Goal: Transaction & Acquisition: Purchase product/service

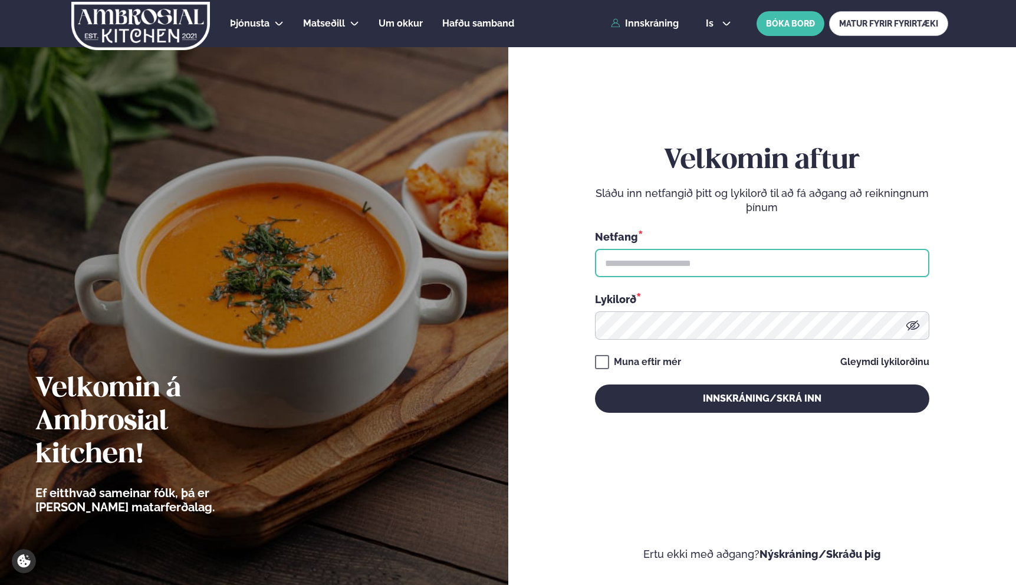
click at [666, 260] on input "text" at bounding box center [762, 263] width 334 height 28
type input "**********"
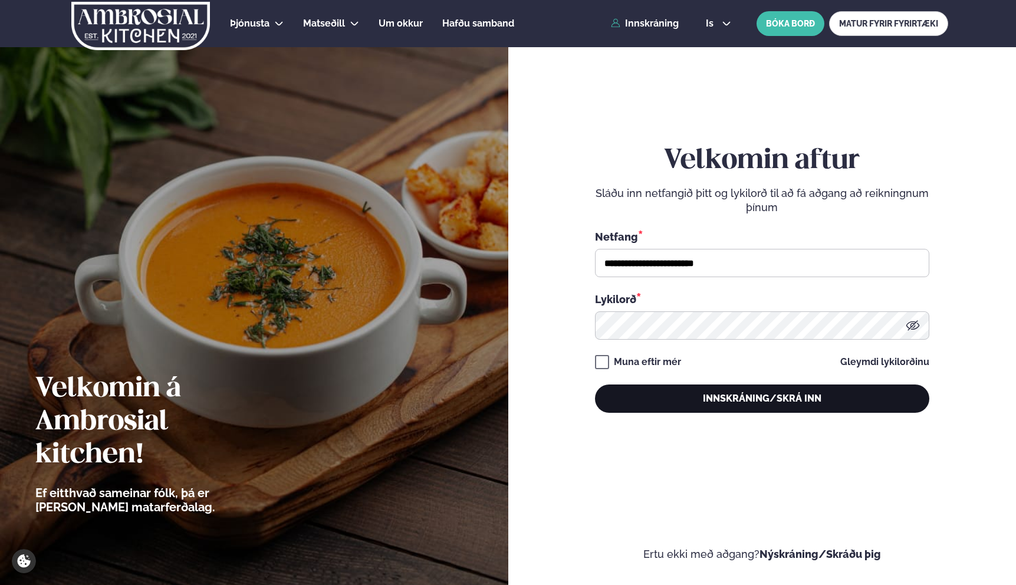
click at [656, 396] on button "Innskráning/Skrá inn" at bounding box center [762, 398] width 334 height 28
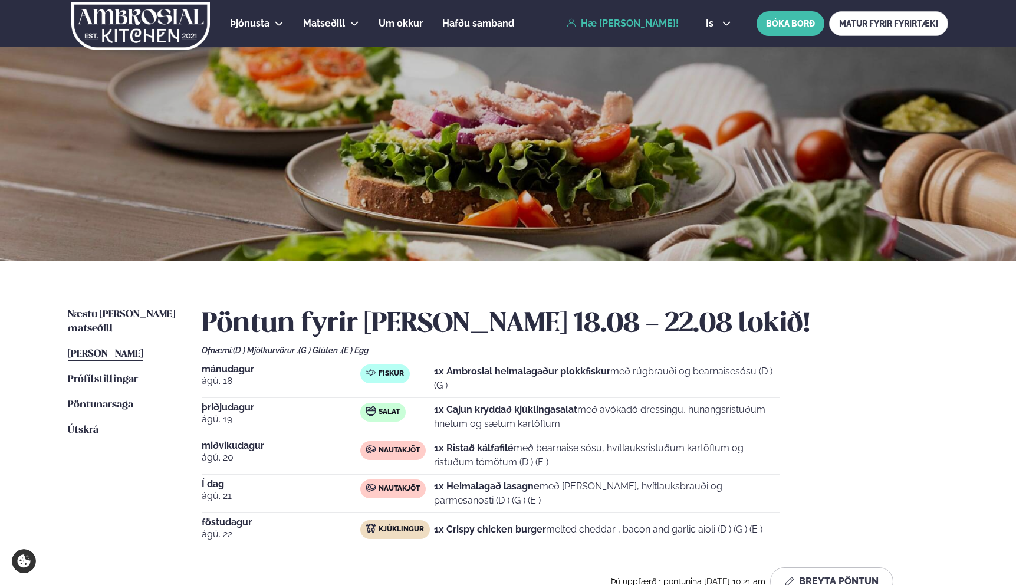
click at [445, 451] on strong "1x Ristað kálfafilé" at bounding box center [474, 447] width 80 height 11
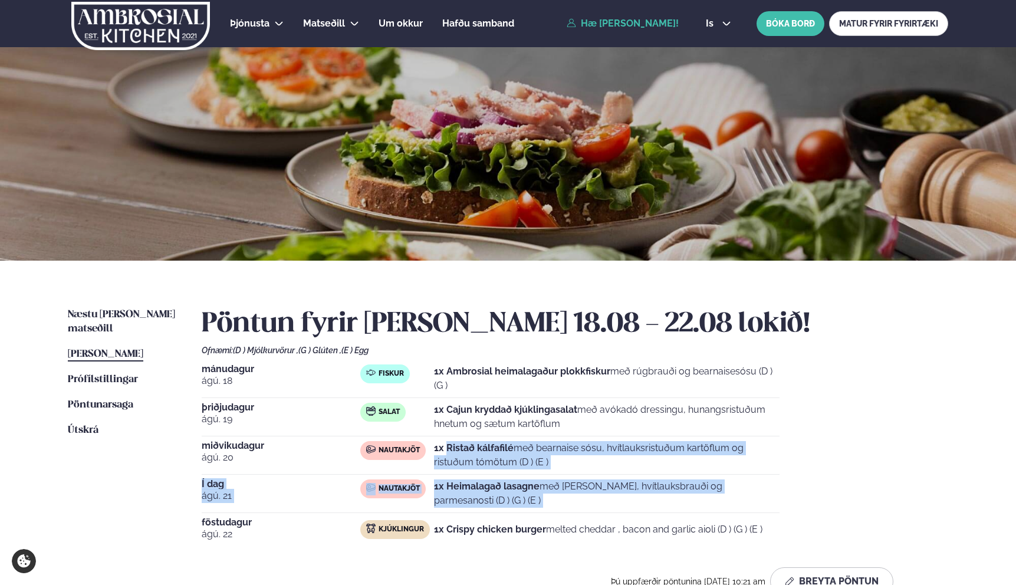
drag, startPoint x: 445, startPoint y: 451, endPoint x: 488, endPoint y: 509, distance: 72.1
click at [488, 508] on div "[DATE] Fiskur 1x Ambrosial heimalagaður plokkfiskur með rúgbrauði og bearnaises…" at bounding box center [575, 455] width 747 height 182
click at [488, 509] on div "Í dag [DATE] Nautakjöt 1x Heimalagað lasagne með basil pesto, hvítlauksbrauði o…" at bounding box center [491, 496] width 578 height 34
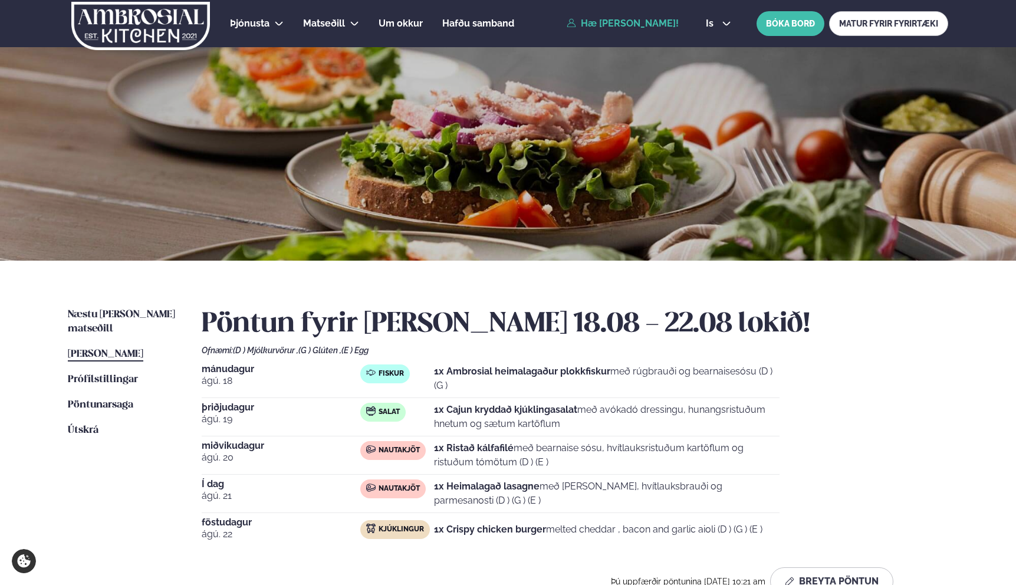
click at [488, 509] on div "Í dag [DATE] Nautakjöt 1x Heimalagað lasagne með basil pesto, hvítlauksbrauði o…" at bounding box center [491, 496] width 578 height 34
drag, startPoint x: 488, startPoint y: 509, endPoint x: 488, endPoint y: 492, distance: 17.1
click at [488, 492] on div "Í dag [DATE] Nautakjöt 1x Heimalagað lasagne með basil pesto, hvítlauksbrauði o…" at bounding box center [491, 496] width 578 height 34
click at [145, 313] on span "Næstu [PERSON_NAME] matseðill" at bounding box center [121, 322] width 107 height 24
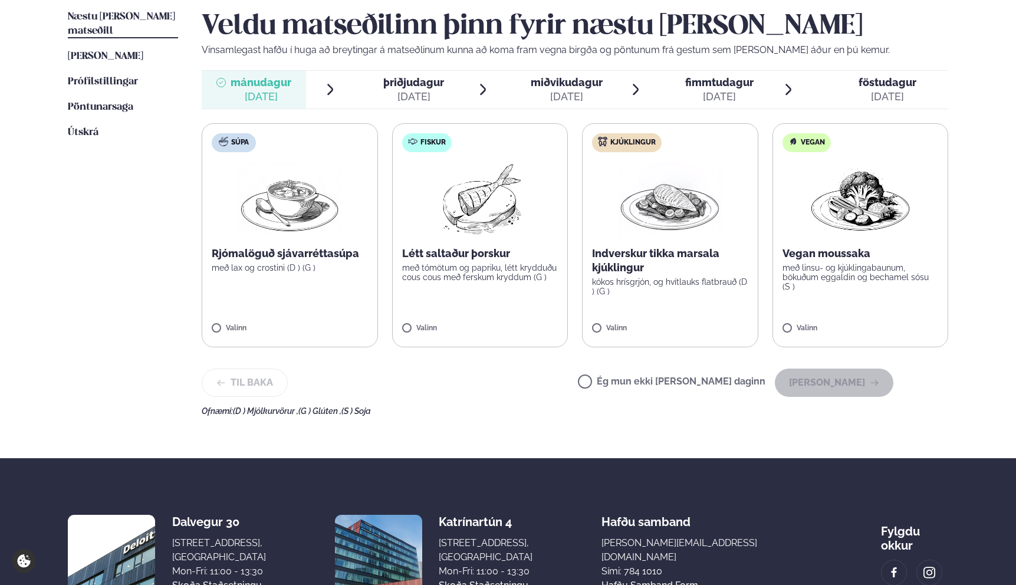
scroll to position [286, 0]
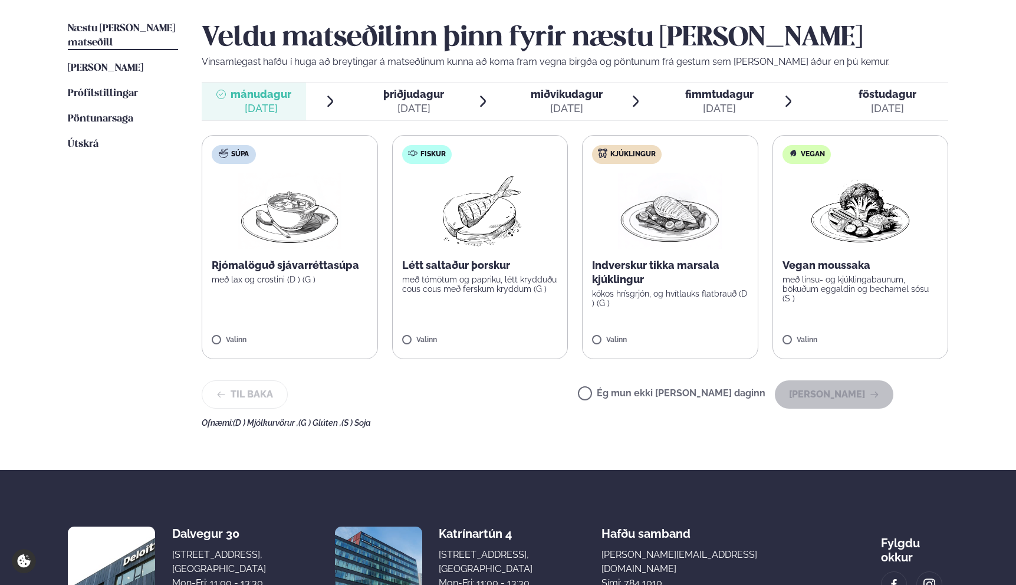
click at [563, 428] on div "Næstu [PERSON_NAME] matseðill Næsta vika [PERSON_NAME] matseðill [PERSON_NAME] …" at bounding box center [507, 222] width 951 height 495
click at [579, 359] on div "Súpa Rjómalöguð sjávarréttasúpa með lax og crostini (D ) (G ) Valinn Fiskur Lét…" at bounding box center [575, 247] width 747 height 224
click at [678, 272] on p "Indverskur tikka marsala kjúklingur" at bounding box center [670, 272] width 156 height 28
click at [833, 388] on button "[PERSON_NAME]" at bounding box center [834, 394] width 119 height 28
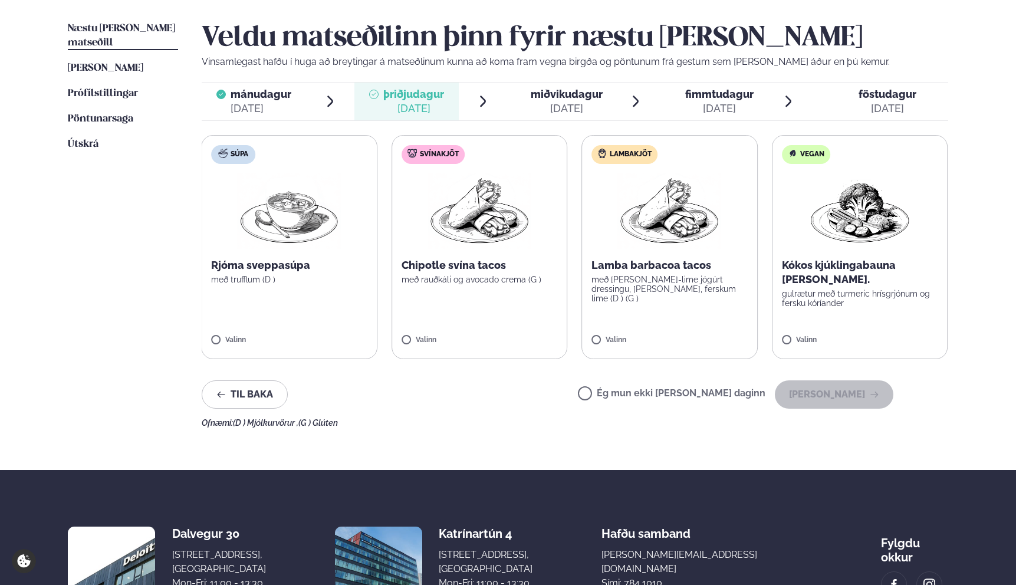
click at [671, 232] on img at bounding box center [670, 210] width 104 height 75
click at [583, 334] on label "Lambakjöt Lamba barbacoa tacos með [PERSON_NAME]-lime jógúrt dressingu, [PERSON…" at bounding box center [670, 247] width 176 height 224
click at [821, 395] on button "[PERSON_NAME]" at bounding box center [834, 394] width 119 height 28
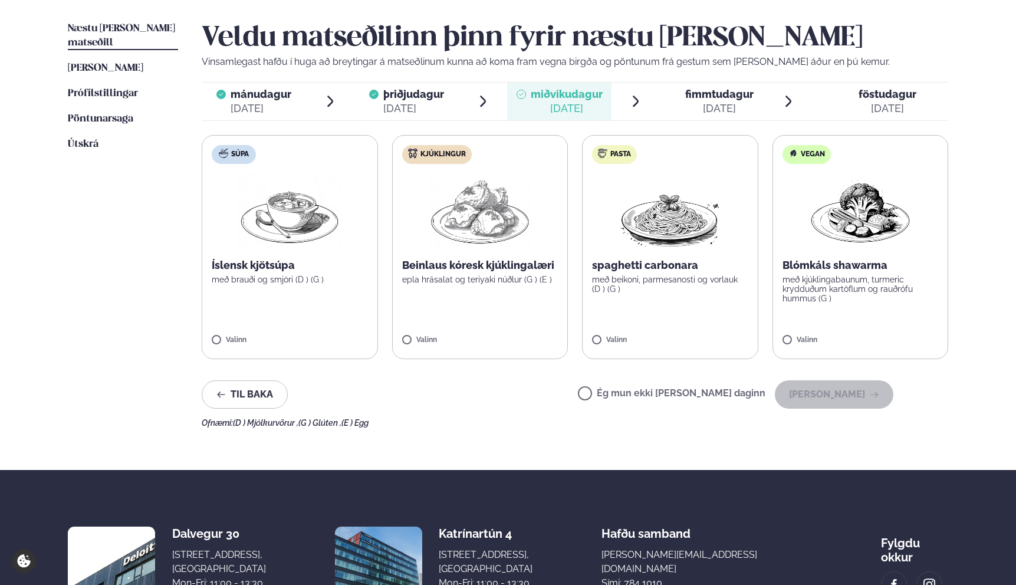
click at [622, 272] on div "spaghetti carbonara með beikoni, parmesanosti og vorlauk (D ) (G )" at bounding box center [670, 275] width 156 height 35
click at [806, 386] on button "[PERSON_NAME]" at bounding box center [834, 394] width 119 height 28
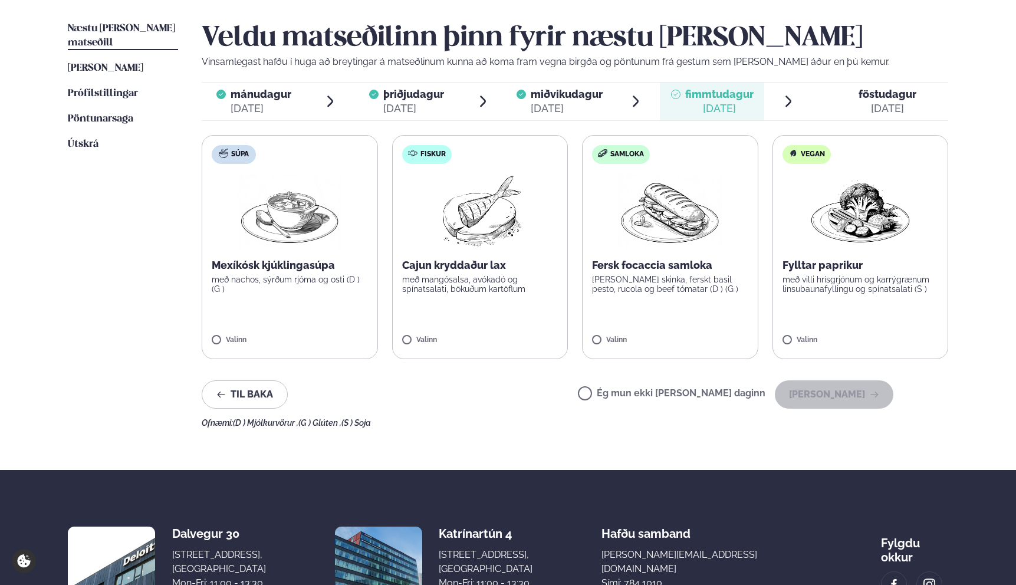
click at [491, 275] on p "með mangósalsa, avókadó og spínatsalati, bökuðum kartöflum" at bounding box center [480, 284] width 156 height 19
click at [836, 397] on button "[PERSON_NAME]" at bounding box center [834, 394] width 119 height 28
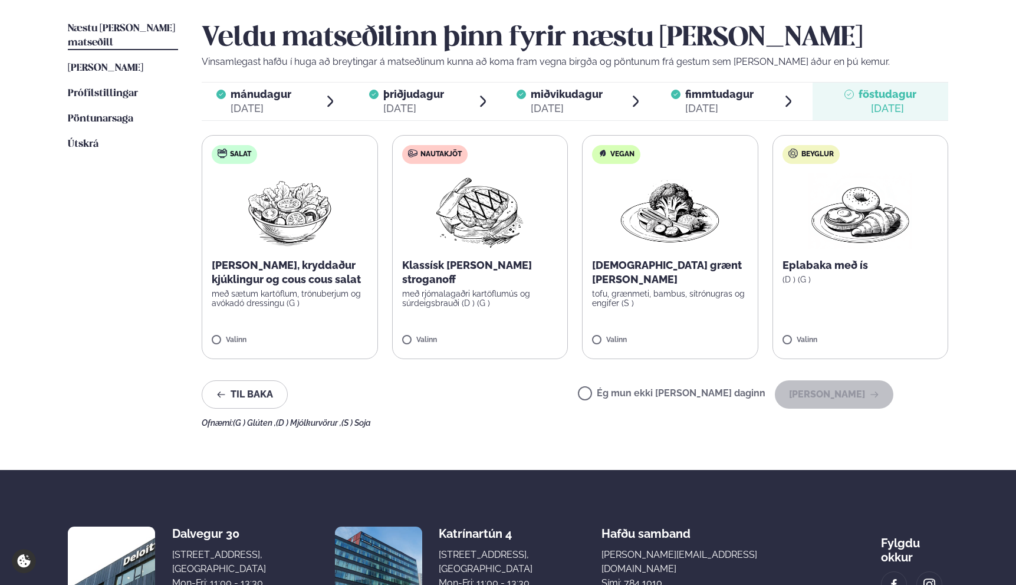
click at [303, 278] on p "[PERSON_NAME], kryddaður kjúklingur og cous cous salat" at bounding box center [290, 272] width 156 height 28
click at [842, 392] on button "[PERSON_NAME]" at bounding box center [834, 394] width 119 height 28
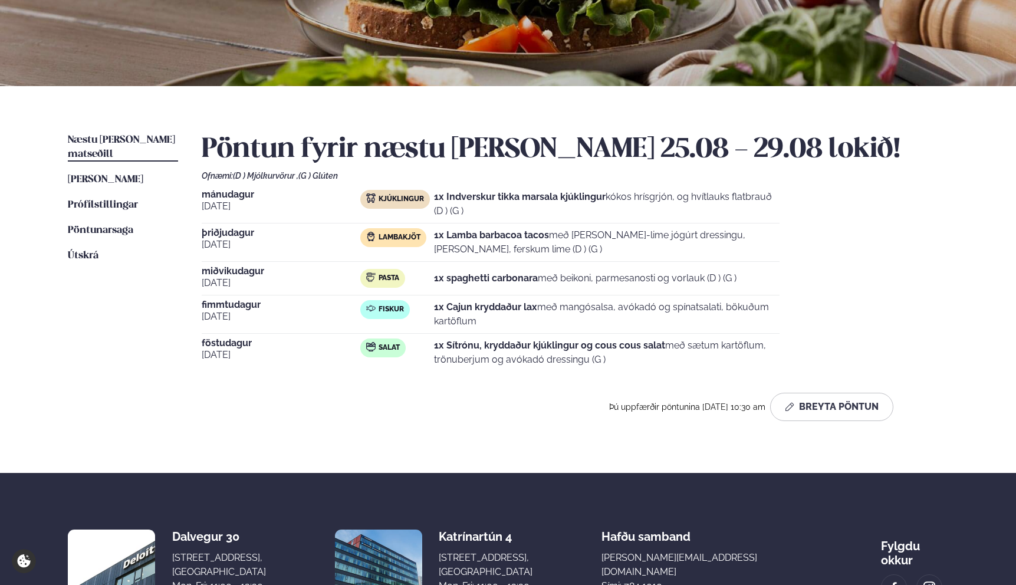
scroll to position [149, 0]
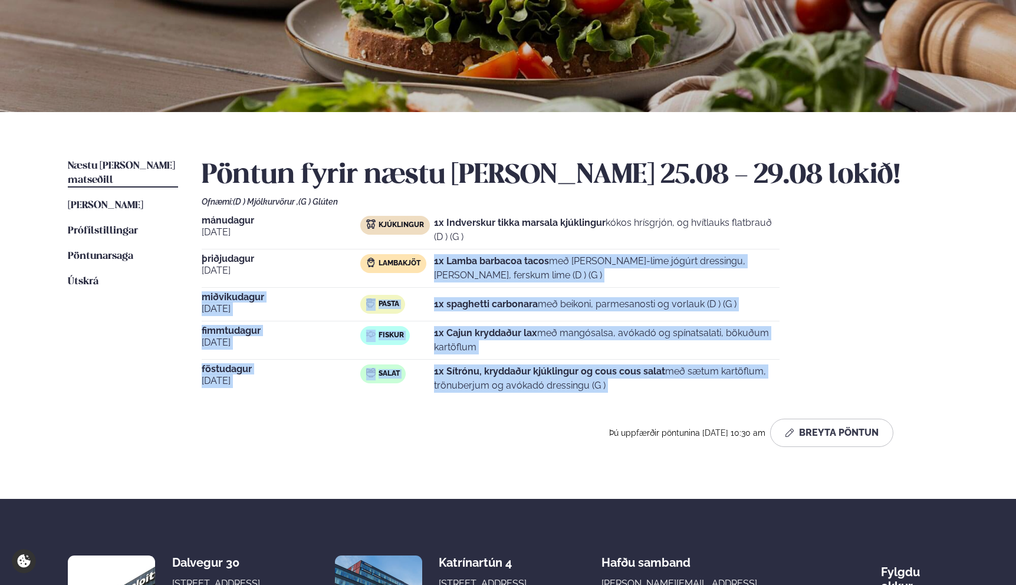
drag, startPoint x: 476, startPoint y: 251, endPoint x: 609, endPoint y: 418, distance: 213.2
click at [609, 418] on div "Pöntun fyrir næstu [PERSON_NAME] 25.08 - 29.08 lokið! Ofnæmi: (D ) Mjólkurvörur…" at bounding box center [575, 303] width 747 height 288
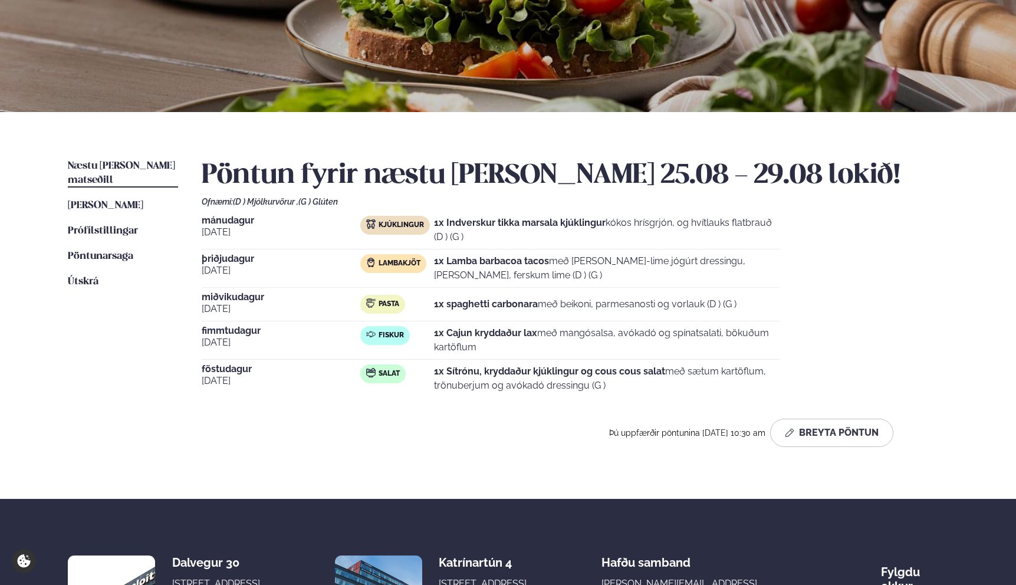
drag, startPoint x: 609, startPoint y: 418, endPoint x: 587, endPoint y: 282, distance: 137.4
click at [587, 282] on div "Pöntun fyrir næstu [PERSON_NAME] 25.08 - 29.08 lokið! Ofnæmi: (D ) Mjólkurvörur…" at bounding box center [575, 303] width 747 height 288
click at [587, 282] on p "1x Lamba barbacoa tacos með [PERSON_NAME]-lime jógúrt dressingu, [PERSON_NAME],…" at bounding box center [607, 268] width 346 height 28
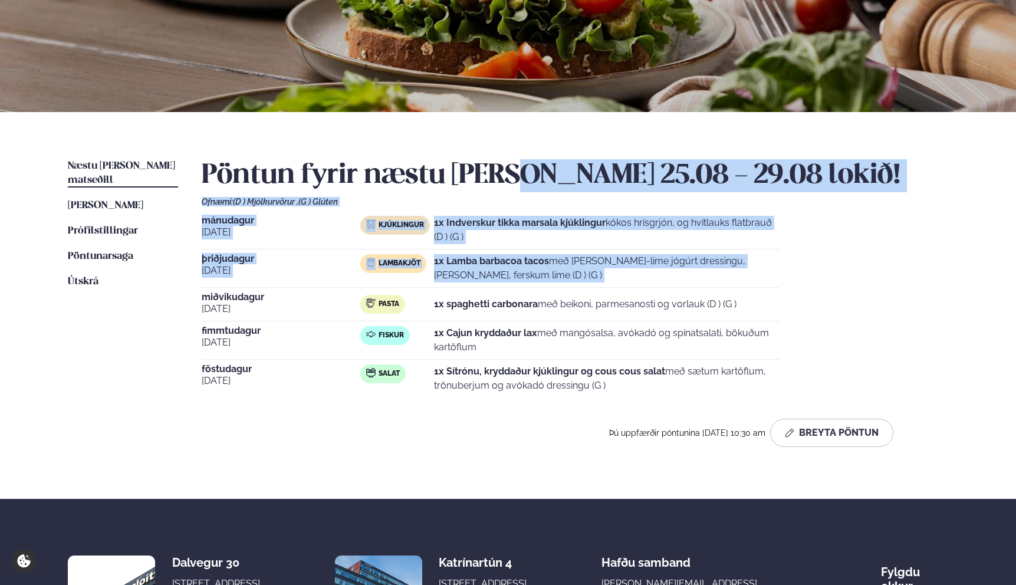
drag, startPoint x: 587, startPoint y: 282, endPoint x: 551, endPoint y: 182, distance: 106.2
click at [551, 182] on div "Pöntun fyrir næstu [PERSON_NAME] 25.08 - 29.08 lokið! Ofnæmi: (D ) Mjólkurvörur…" at bounding box center [575, 303] width 747 height 288
click at [551, 182] on h2 "Pöntun fyrir næstu [PERSON_NAME] 25.08 - 29.08 lokið!" at bounding box center [575, 175] width 747 height 33
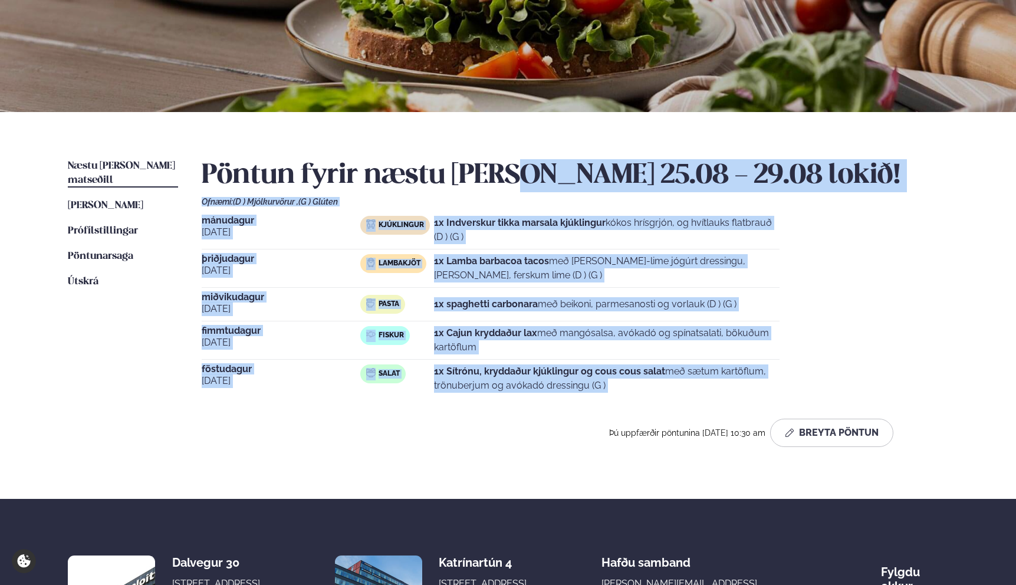
drag, startPoint x: 551, startPoint y: 182, endPoint x: 680, endPoint y: 386, distance: 241.0
click at [680, 386] on div "Pöntun fyrir næstu [PERSON_NAME] 25.08 - 29.08 lokið! Ofnæmi: (D ) Mjólkurvörur…" at bounding box center [575, 303] width 747 height 288
click at [680, 386] on p "1x Sítrónu, kryddaður kjúklingur og cous cous salat með sætum kartöflum, trönub…" at bounding box center [607, 378] width 346 height 28
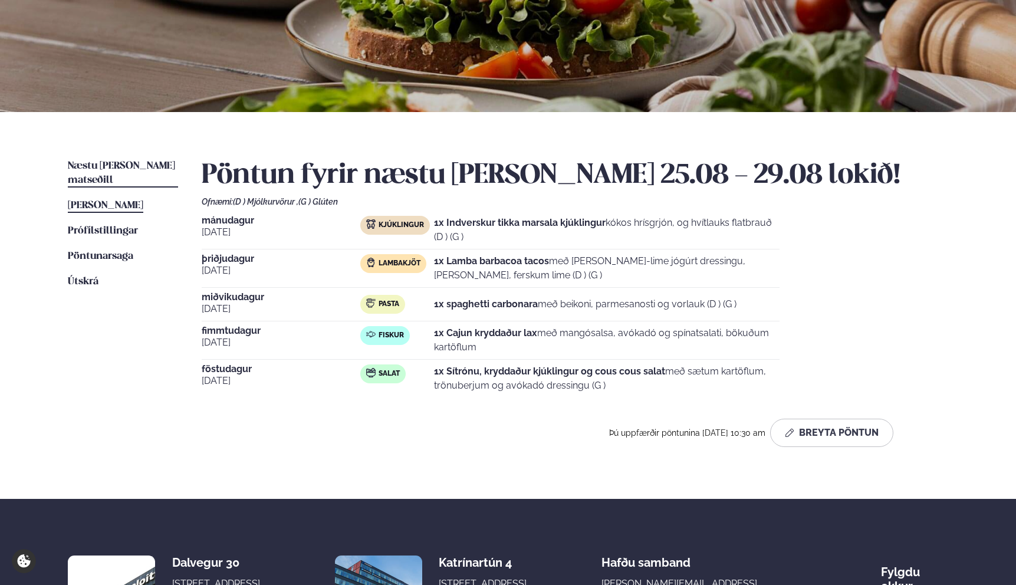
click at [127, 201] on span "[PERSON_NAME]" at bounding box center [105, 206] width 75 height 10
